Goal: Task Accomplishment & Management: Manage account settings

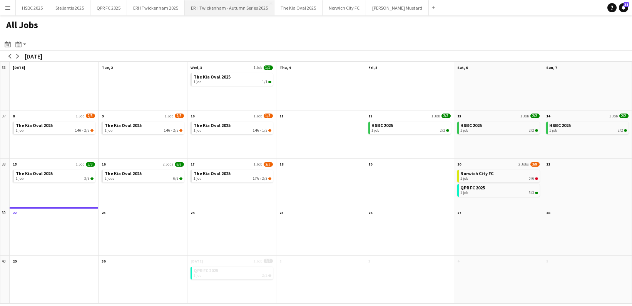
click at [218, 10] on button "ERH Twickenham - Autumn Series 2025 Close" at bounding box center [230, 7] width 90 height 15
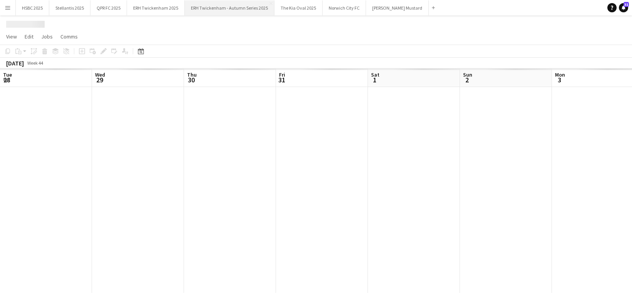
scroll to position [0, 256]
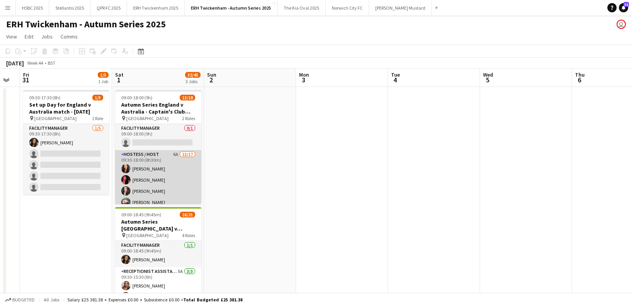
click at [170, 184] on app-card-role "Hostess / Host 6A 13/17 09:30-18:00 (8h30m) [PERSON_NAME] [PERSON_NAME] [PERSON…" at bounding box center [158, 252] width 86 height 205
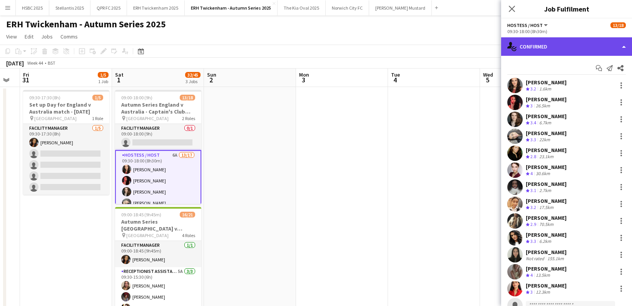
click at [585, 49] on div "single-neutral-actions-check-2 Confirmed" at bounding box center [566, 46] width 131 height 18
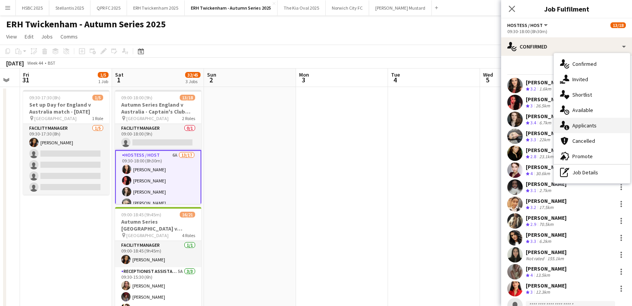
click at [603, 125] on div "single-neutral-actions-information Applicants" at bounding box center [592, 125] width 76 height 15
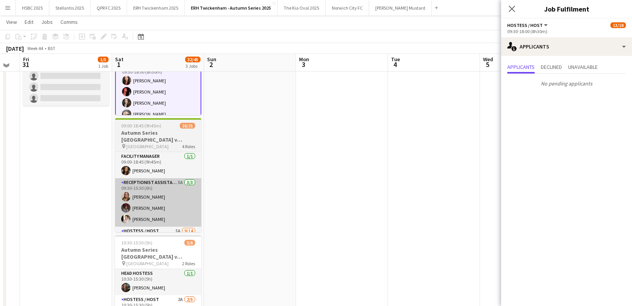
scroll to position [89, 0]
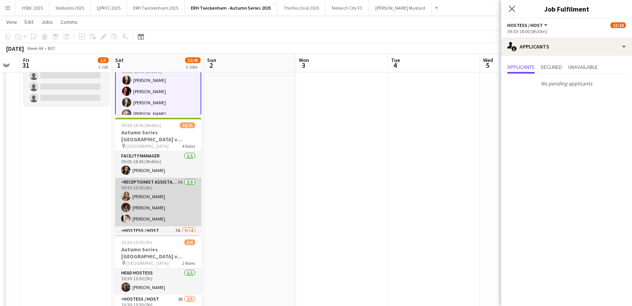
click at [166, 204] on app-card-role "Receptionist Assistant 5A [DATE] 09:30-15:30 (6h) [PERSON_NAME] [PERSON_NAME] […" at bounding box center [158, 202] width 86 height 49
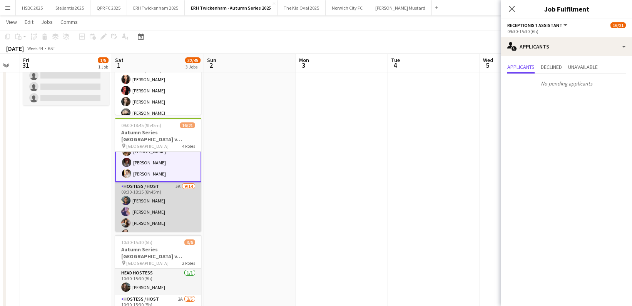
click at [166, 205] on app-card-role "Hostess / Host 5A [DATE] 09:30-18:15 (8h45m) [PERSON_NAME] [PERSON_NAME] [PERSO…" at bounding box center [158, 267] width 86 height 171
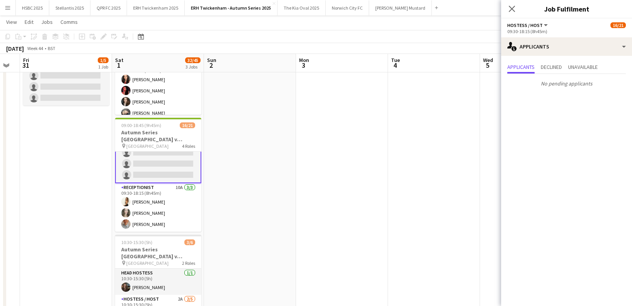
click at [166, 205] on app-card-role "Receptionist 10A [DATE] 09:30-18:15 (8h45m) [PERSON_NAME] [PERSON_NAME] [PERSON…" at bounding box center [158, 207] width 86 height 49
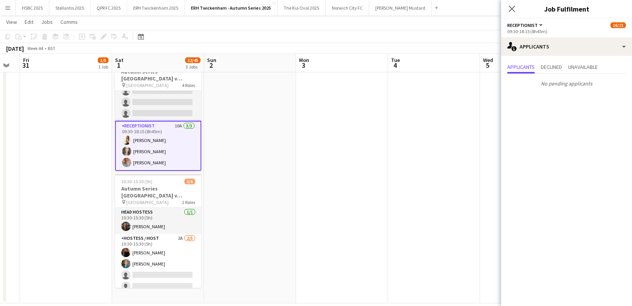
scroll to position [160, 0]
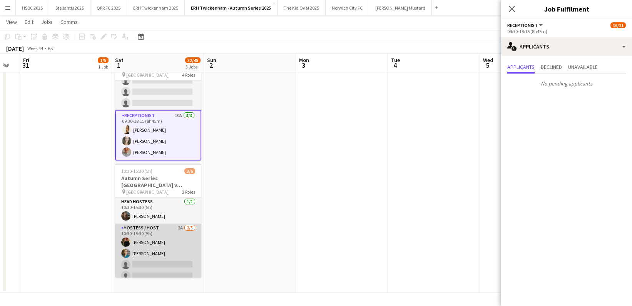
click at [159, 249] on app-card-role "Hostess / Host 2A [DATE] 10:30-15:30 (5h) [PERSON_NAME] [PERSON_NAME] single-ne…" at bounding box center [158, 259] width 86 height 71
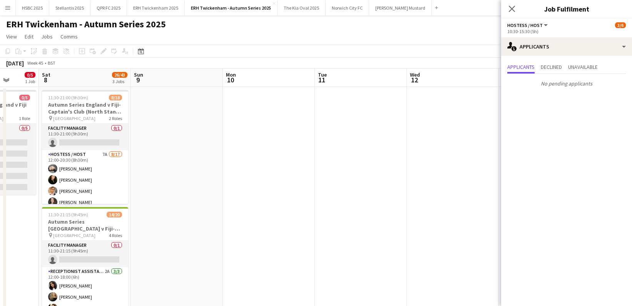
scroll to position [0, 239]
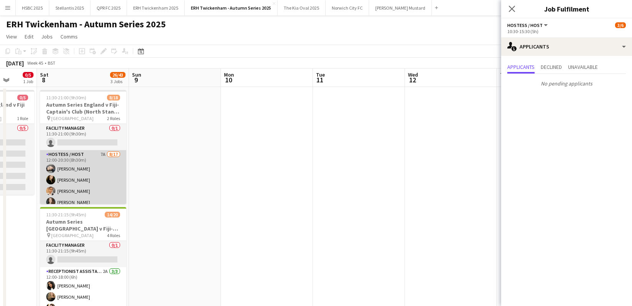
click at [62, 189] on app-card-role "Hostess / Host 7A [DATE] 12:00-20:30 (8h30m) [PERSON_NAME] [PERSON_NAME] [PERSO…" at bounding box center [83, 252] width 86 height 205
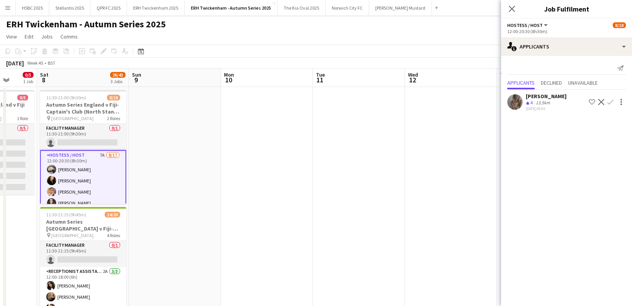
click at [611, 99] on app-icon "Confirm" at bounding box center [611, 102] width 6 height 6
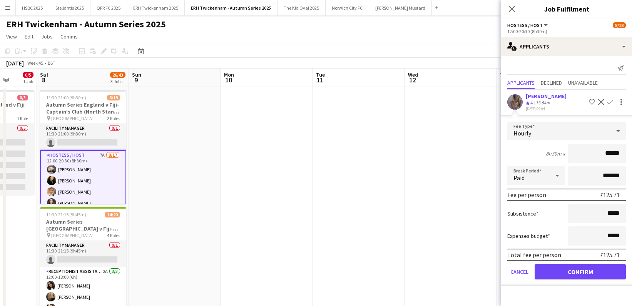
click button "Confirm" at bounding box center [580, 271] width 91 height 15
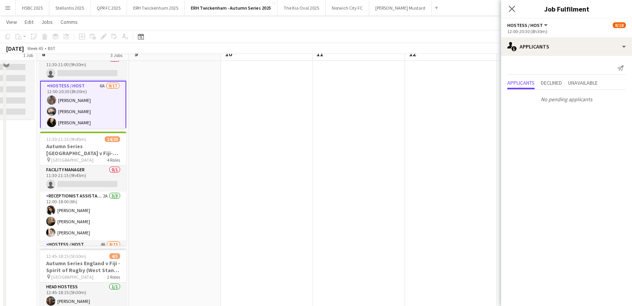
scroll to position [80, 0]
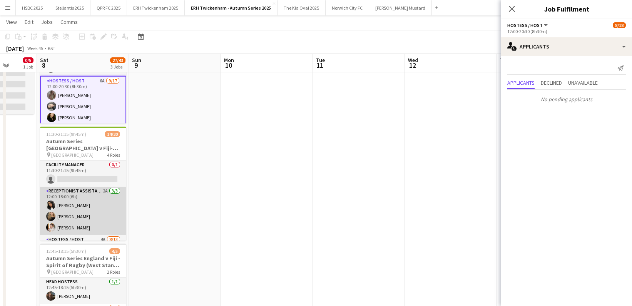
click at [94, 208] on app-card-role "Receptionist Assistant 2A [DATE] 12:00-18:00 (6h) [PERSON_NAME] [PERSON_NAME] […" at bounding box center [83, 211] width 86 height 49
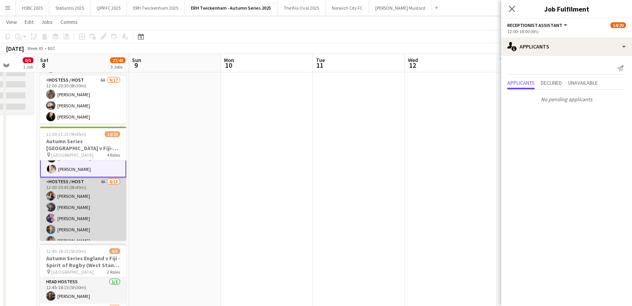
click at [95, 208] on app-card-role "Hostess / Host 4A [DATE] 12:00-20:45 (8h45m) [PERSON_NAME][DEMOGRAPHIC_DATA] [P…" at bounding box center [83, 257] width 86 height 160
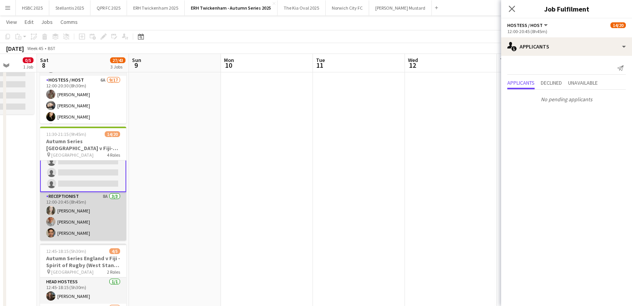
click at [95, 208] on app-card-role "Receptionist 8A [DATE] 12:00-20:45 (8h45m) [PERSON_NAME] [PERSON_NAME] Sheveka …" at bounding box center [83, 216] width 86 height 49
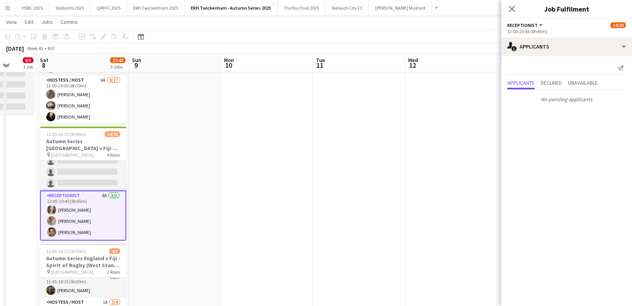
scroll to position [160, 0]
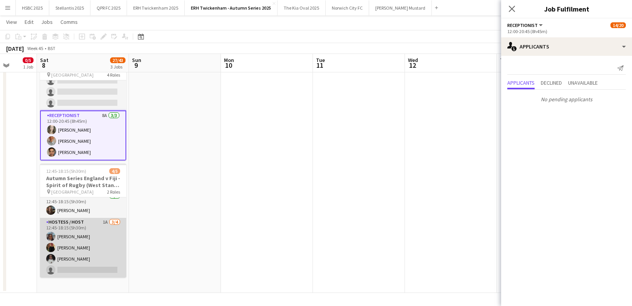
click at [77, 239] on app-card-role "Hostess / Host 1A [DATE] 12:45-18:15 (5h30m) [PERSON_NAME] [PERSON_NAME] [PERSO…" at bounding box center [83, 248] width 86 height 60
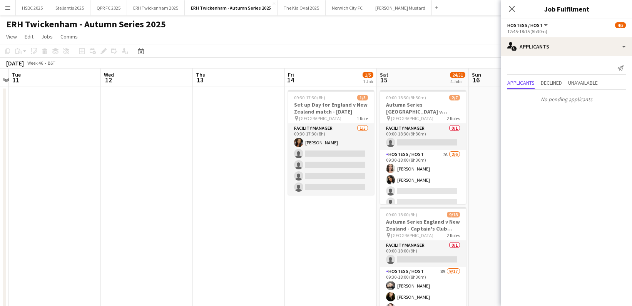
scroll to position [0, 255]
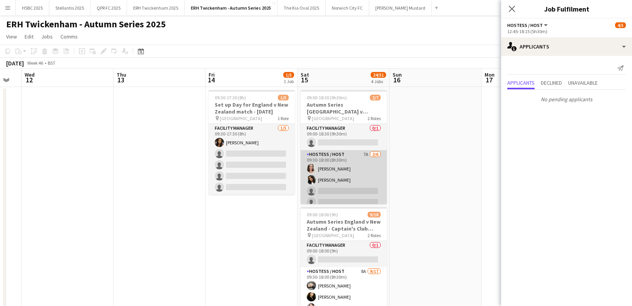
click at [332, 173] on app-card-role "Hostess / Host 7A [DATE] 09:30-18:00 (8h30m) [PERSON_NAME] [PERSON_NAME] single…" at bounding box center [344, 191] width 86 height 82
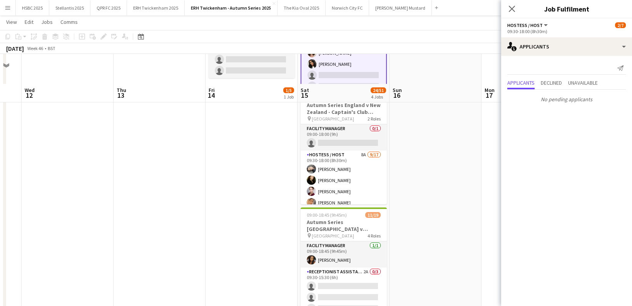
scroll to position [154, 0]
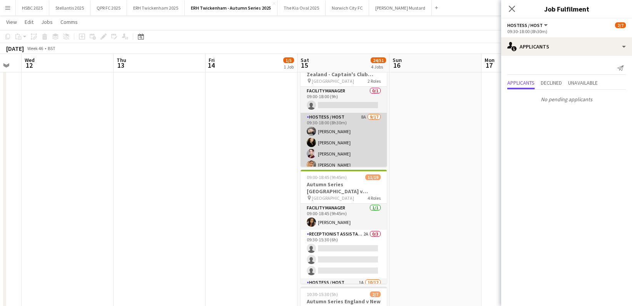
click at [347, 140] on app-card-role "Hostess / Host 8A [DATE] 09:30-18:00 (8h30m) [PERSON_NAME] [PERSON_NAME] [PERSO…" at bounding box center [344, 215] width 86 height 205
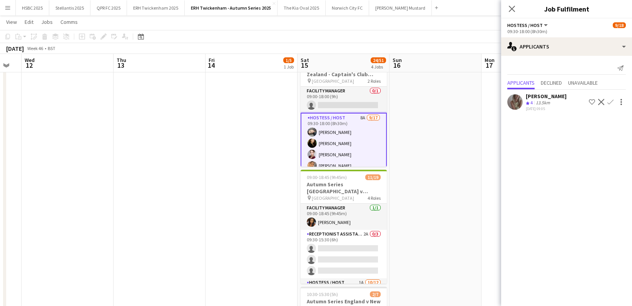
click at [611, 98] on button "Confirm" at bounding box center [610, 101] width 9 height 9
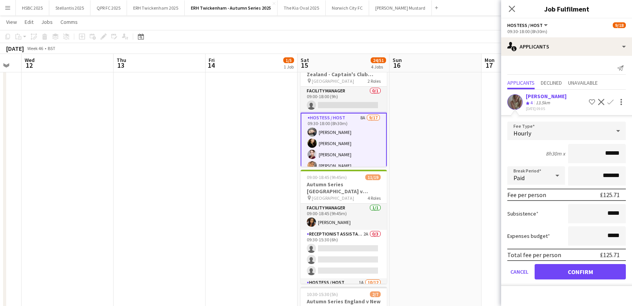
click button "Confirm" at bounding box center [580, 271] width 91 height 15
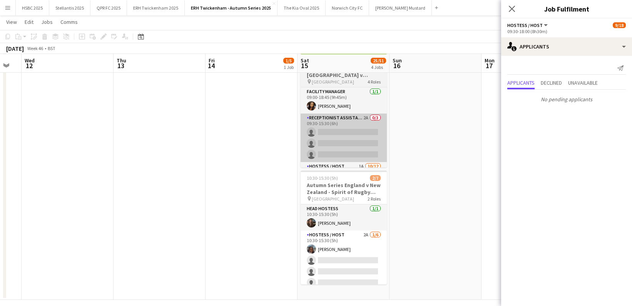
scroll to position [268, 0]
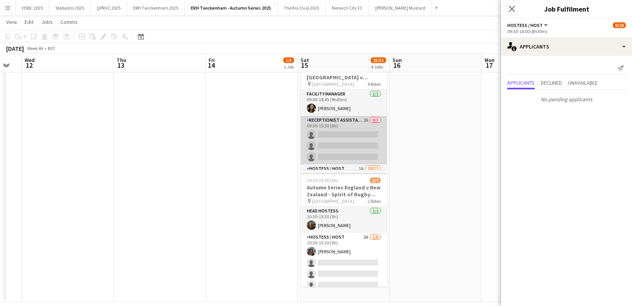
click at [333, 129] on app-card-role "Receptionist Assistant 2A 0/3 09:30-15:30 (6h) single-neutral-actions single-ne…" at bounding box center [344, 140] width 86 height 49
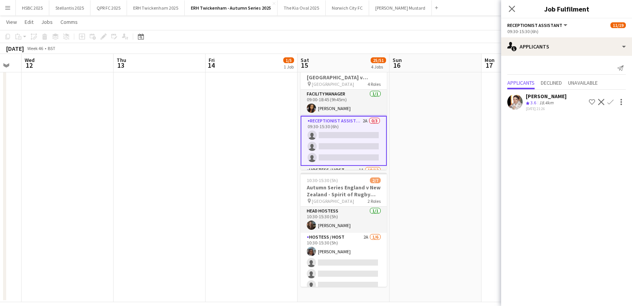
click at [612, 97] on button "Confirm" at bounding box center [610, 101] width 9 height 9
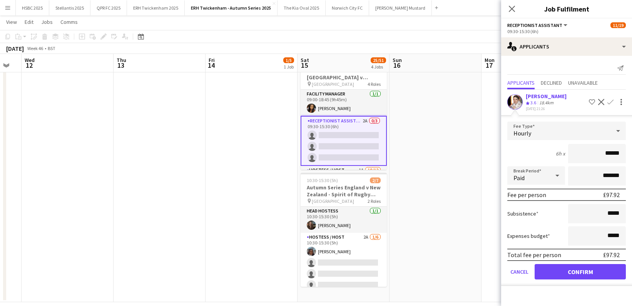
click button "Confirm" at bounding box center [580, 271] width 91 height 15
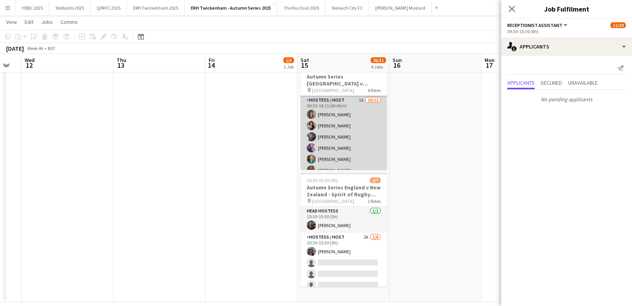
scroll to position [104, 0]
click at [357, 146] on app-card-role "Hostess / Host 1A [DATE] 09:30-18:15 (8h45m) [PERSON_NAME] [PERSON_NAME] [PERSO…" at bounding box center [344, 142] width 86 height 149
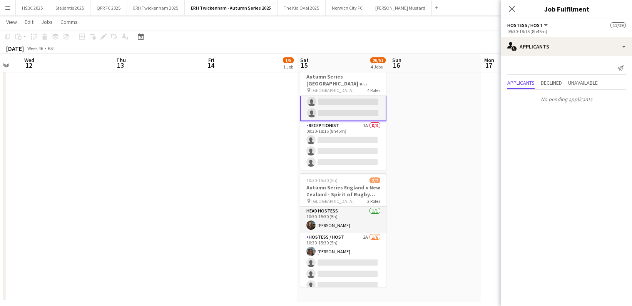
click at [357, 146] on app-card-role "Receptionist 7A 0/3 09:30-18:15 (8h45m) single-neutral-actions single-neutral-a…" at bounding box center [343, 145] width 86 height 49
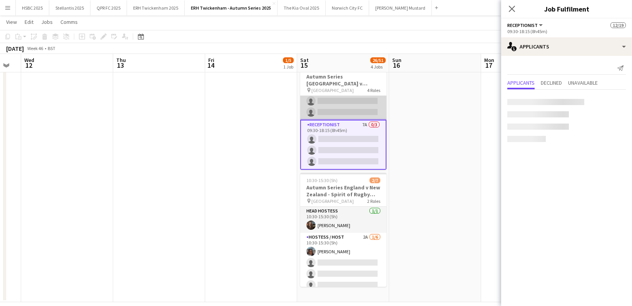
scroll to position [199, 0]
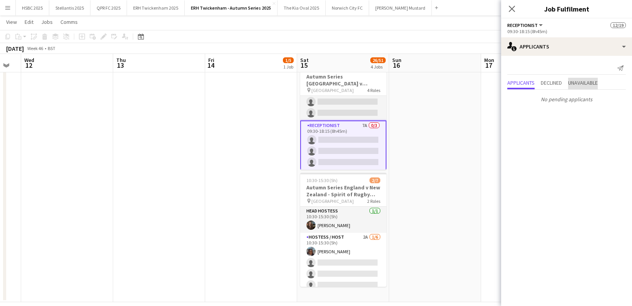
click at [580, 82] on span "Unavailable" at bounding box center [583, 82] width 30 height 5
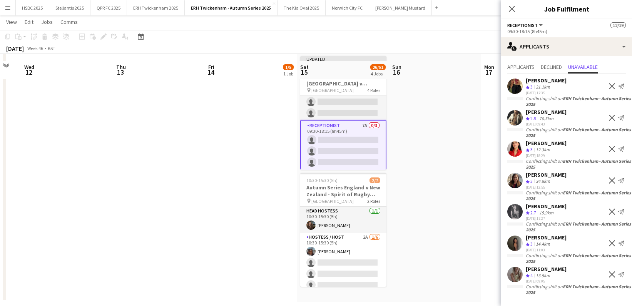
scroll to position [277, 0]
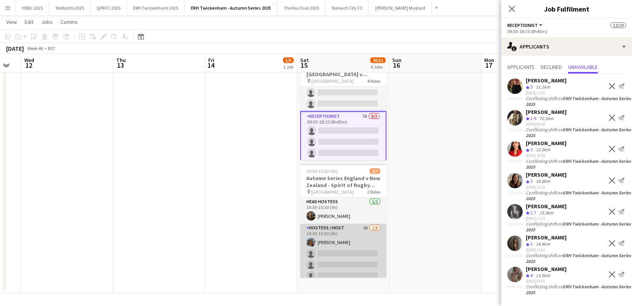
click at [313, 270] on app-card-role "Hostess / Host 2A [DATE] 10:30-15:30 (5h) [PERSON_NAME] single-neutral-actions …" at bounding box center [343, 265] width 86 height 82
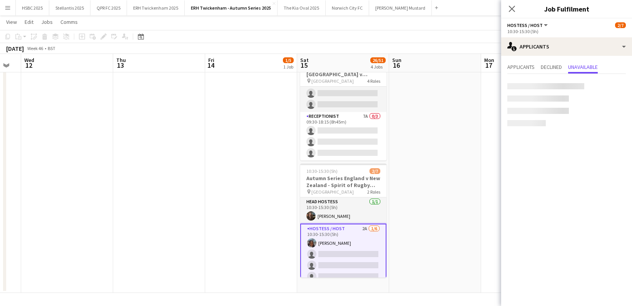
scroll to position [198, 0]
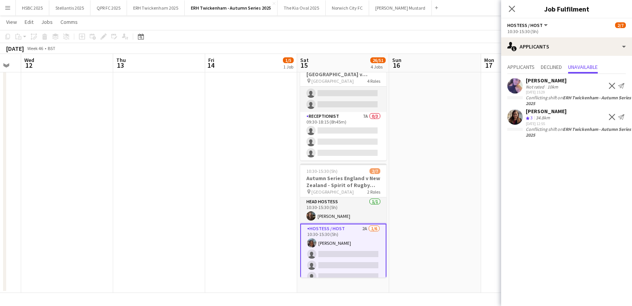
click at [460, 189] on app-date-cell at bounding box center [435, 51] width 92 height 484
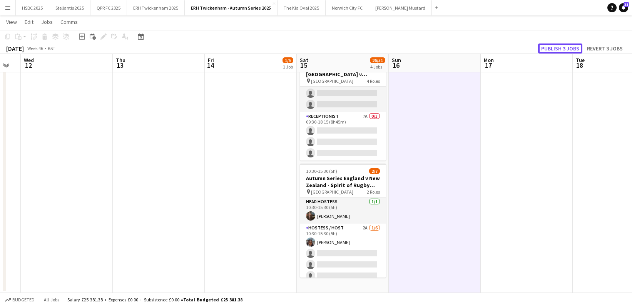
drag, startPoint x: 559, startPoint y: 48, endPoint x: 559, endPoint y: 52, distance: 4.6
click at [559, 48] on button "Publish 3 jobs" at bounding box center [560, 49] width 44 height 10
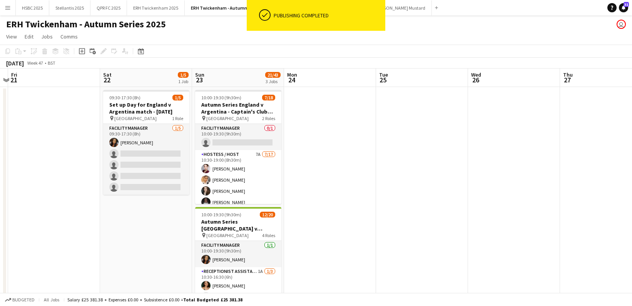
scroll to position [0, 272]
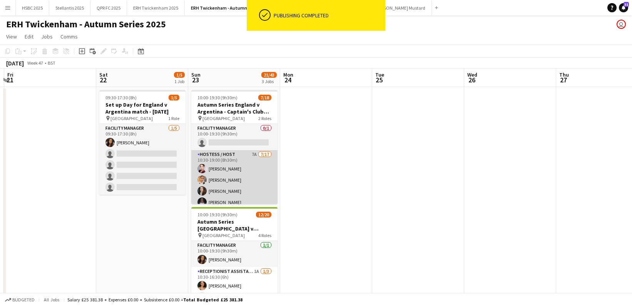
click at [222, 179] on app-card-role "Hostess / Host 7A [DATE] 10:30-19:00 (8h30m) [PERSON_NAME] [PERSON_NAME] [PERSO…" at bounding box center [234, 252] width 86 height 205
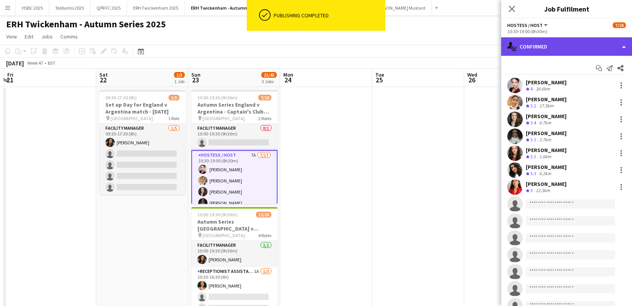
click at [581, 47] on div "single-neutral-actions-check-2 Confirmed" at bounding box center [566, 46] width 131 height 18
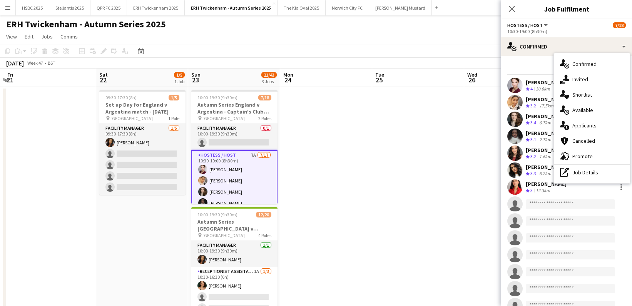
click at [602, 131] on div "single-neutral-actions-information Applicants" at bounding box center [592, 125] width 76 height 15
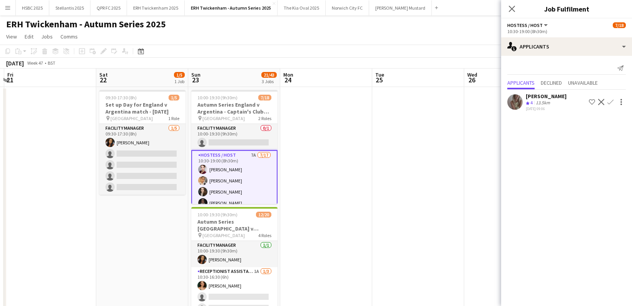
click at [611, 101] on app-icon "Confirm" at bounding box center [611, 102] width 6 height 6
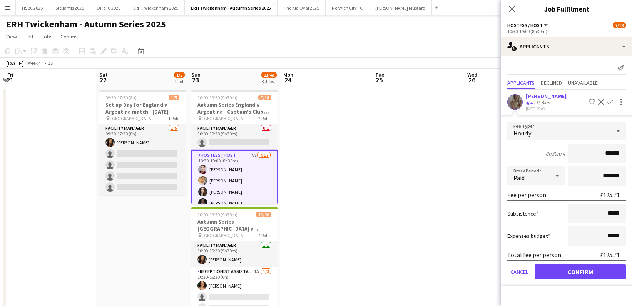
click button "Confirm" at bounding box center [580, 271] width 91 height 15
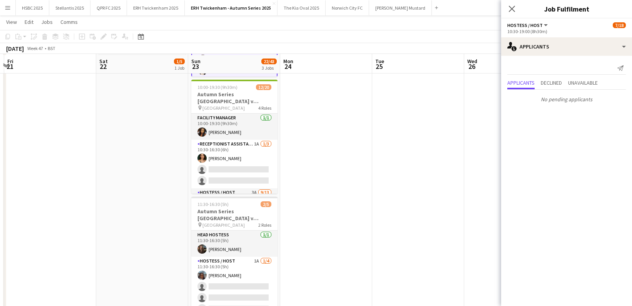
scroll to position [129, 0]
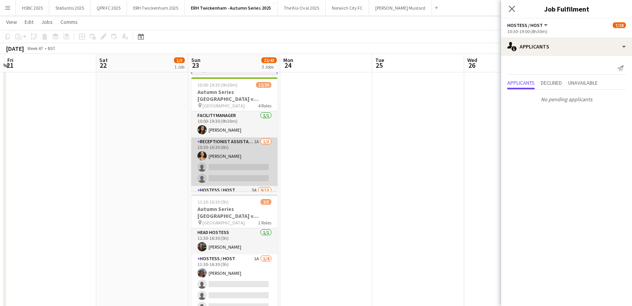
click at [250, 156] on app-card-role "Receptionist Assistant 1A [DATE] 10:30-16:30 (6h) [PERSON_NAME] single-neutral-…" at bounding box center [234, 161] width 86 height 49
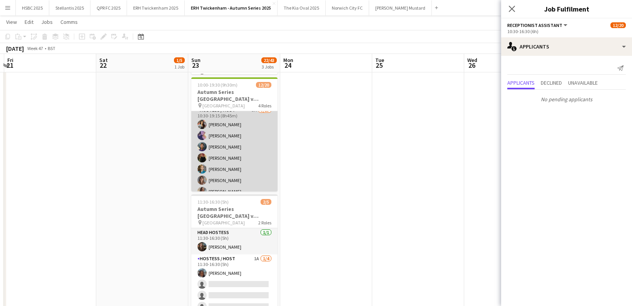
click at [252, 157] on app-card-role "Hostess / Host 3A [DATE] 10:30-19:15 (8h45m) [PERSON_NAME] [PERSON_NAME] [PERSO…" at bounding box center [234, 186] width 86 height 160
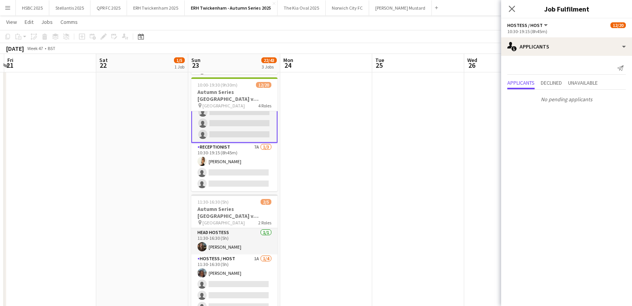
click at [252, 157] on app-card-role "Receptionist 7A [DATE] 10:30-19:15 (8h45m) [PERSON_NAME] single-neutral-actions…" at bounding box center [234, 167] width 86 height 49
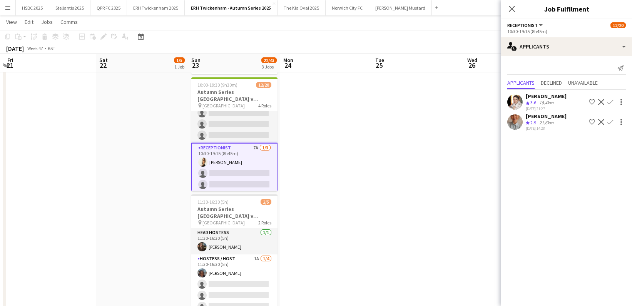
click at [615, 100] on div at bounding box center [620, 101] width 11 height 9
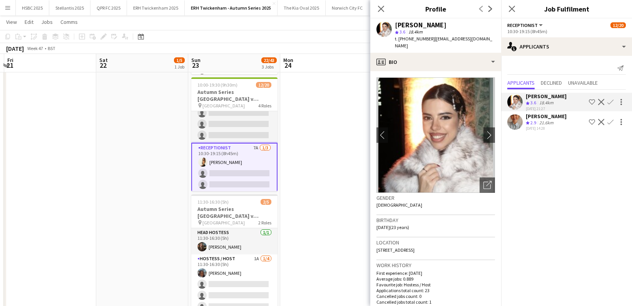
click at [614, 100] on button "Confirm" at bounding box center [610, 101] width 9 height 9
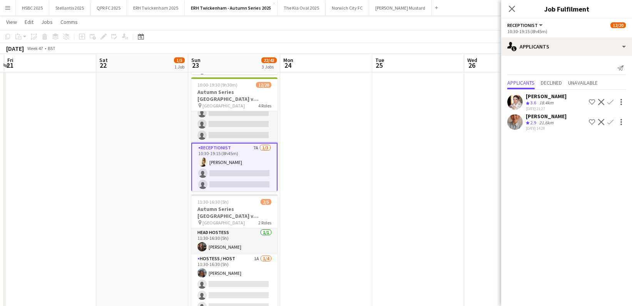
click at [612, 100] on app-icon "Confirm" at bounding box center [611, 102] width 6 height 6
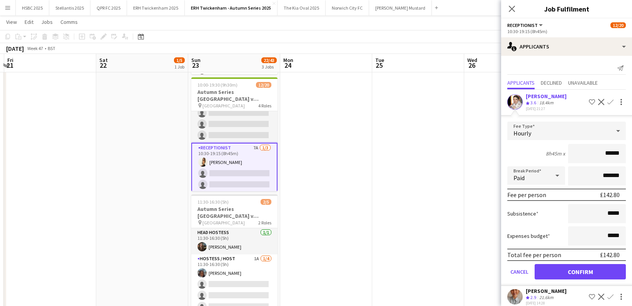
click button "Confirm" at bounding box center [580, 271] width 91 height 15
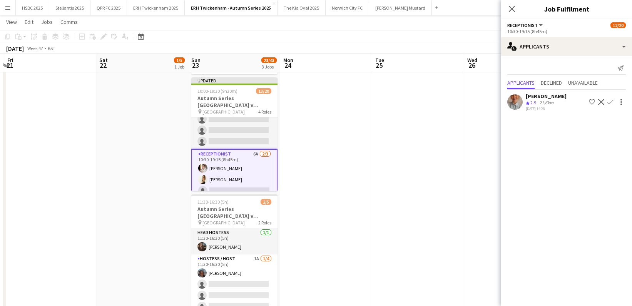
click at [610, 101] on app-icon "Confirm" at bounding box center [611, 102] width 6 height 6
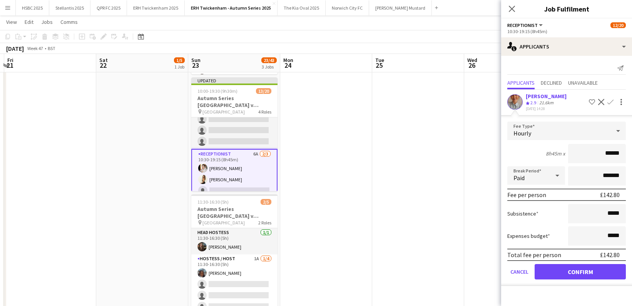
click button "Confirm" at bounding box center [580, 271] width 91 height 15
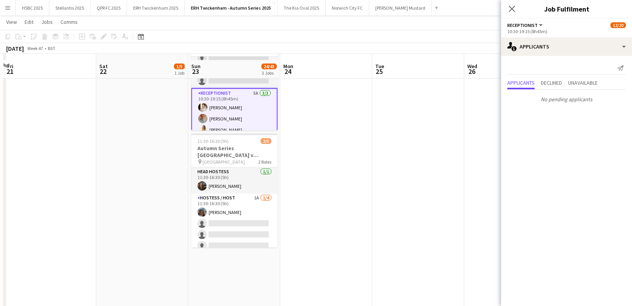
scroll to position [196, 0]
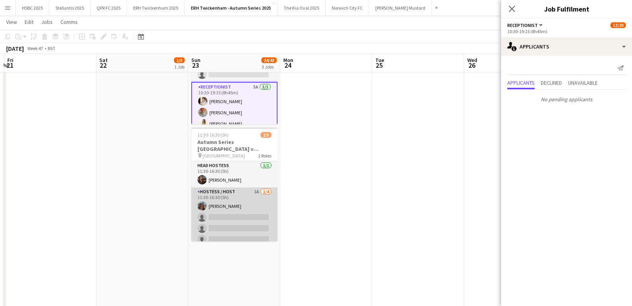
click at [267, 222] on app-card-role "Hostess / Host 1A [DATE] 11:30-16:30 (5h) [PERSON_NAME] single-neutral-actions …" at bounding box center [234, 218] width 86 height 60
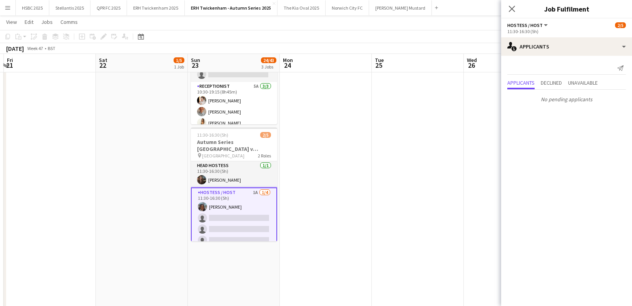
click at [347, 156] on app-date-cell at bounding box center [326, 132] width 92 height 484
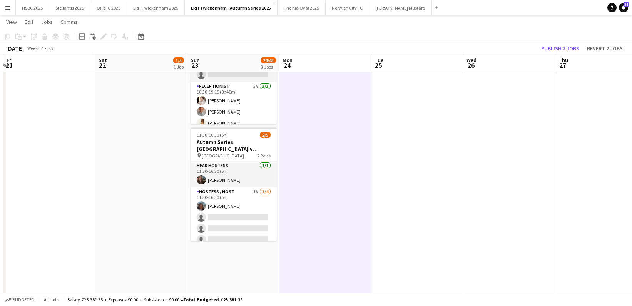
scroll to position [0, 0]
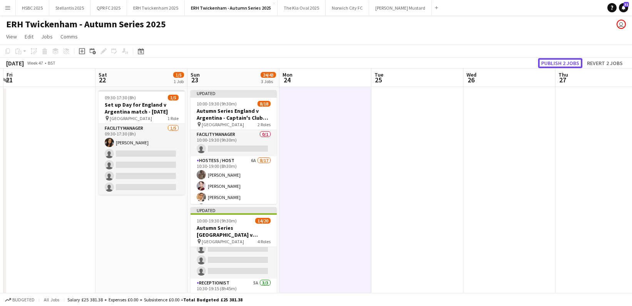
click at [566, 62] on button "Publish 2 jobs" at bounding box center [560, 63] width 44 height 10
